Goal: Information Seeking & Learning: Get advice/opinions

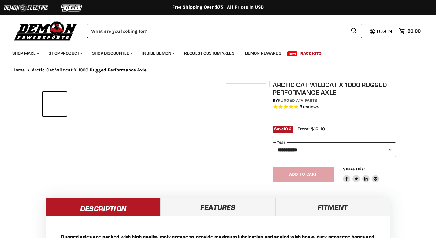
select select "******"
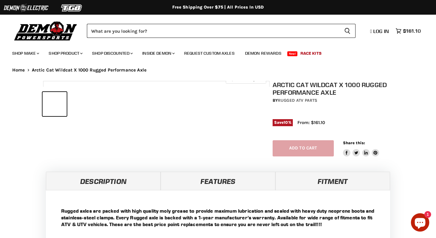
select select "******"
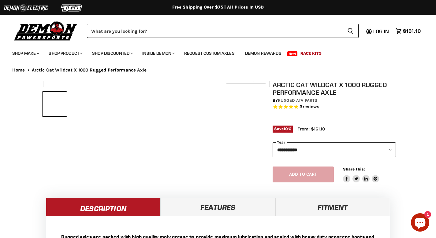
select select "******"
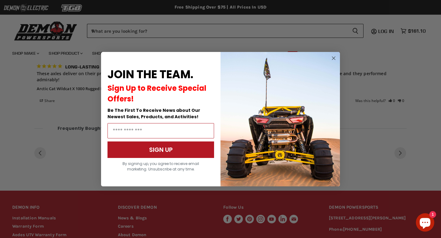
scroll to position [547, 0]
